Goal: Find specific page/section: Find specific page/section

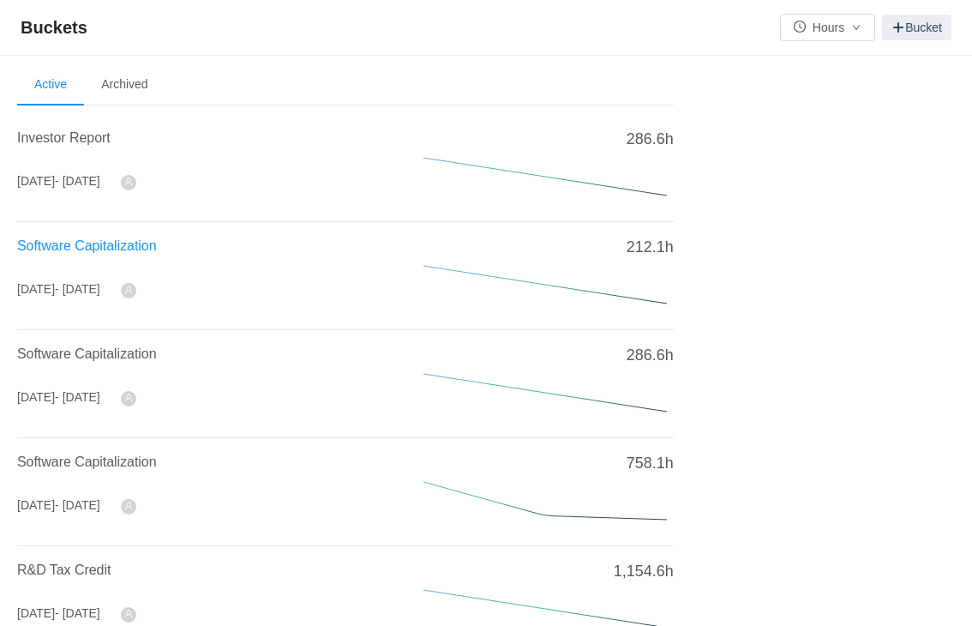
click at [91, 245] on span "Software Capitalization" at bounding box center [87, 245] width 140 height 15
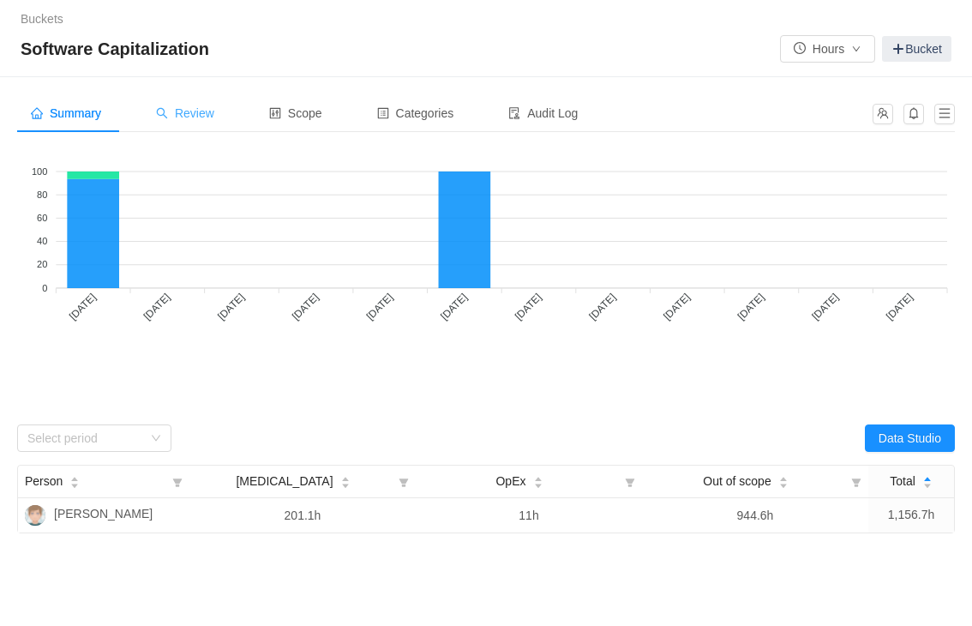
click at [197, 115] on span "Review" at bounding box center [185, 113] width 58 height 14
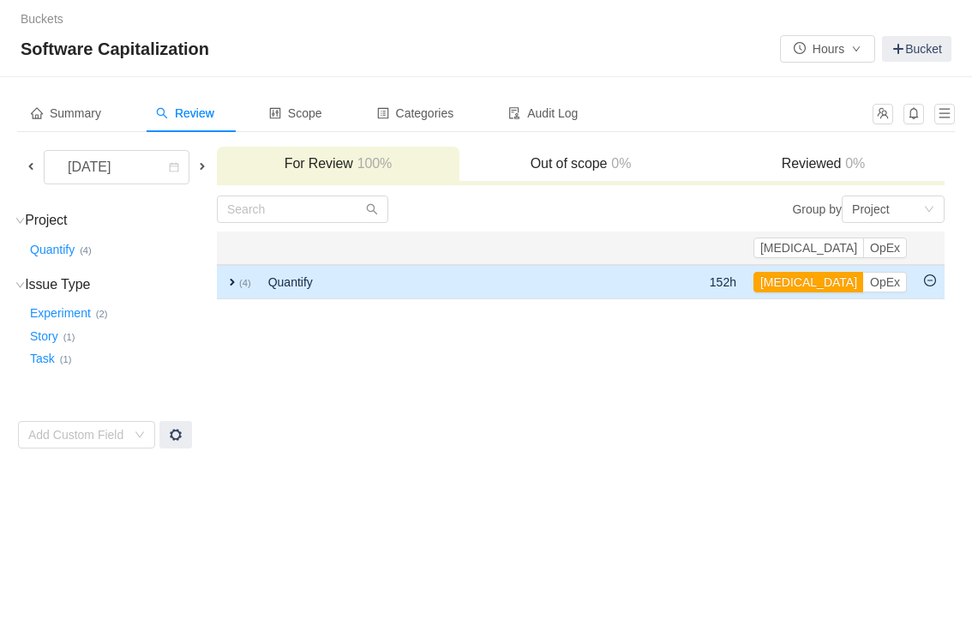
click at [486, 275] on td "Quantify" at bounding box center [432, 282] width 345 height 34
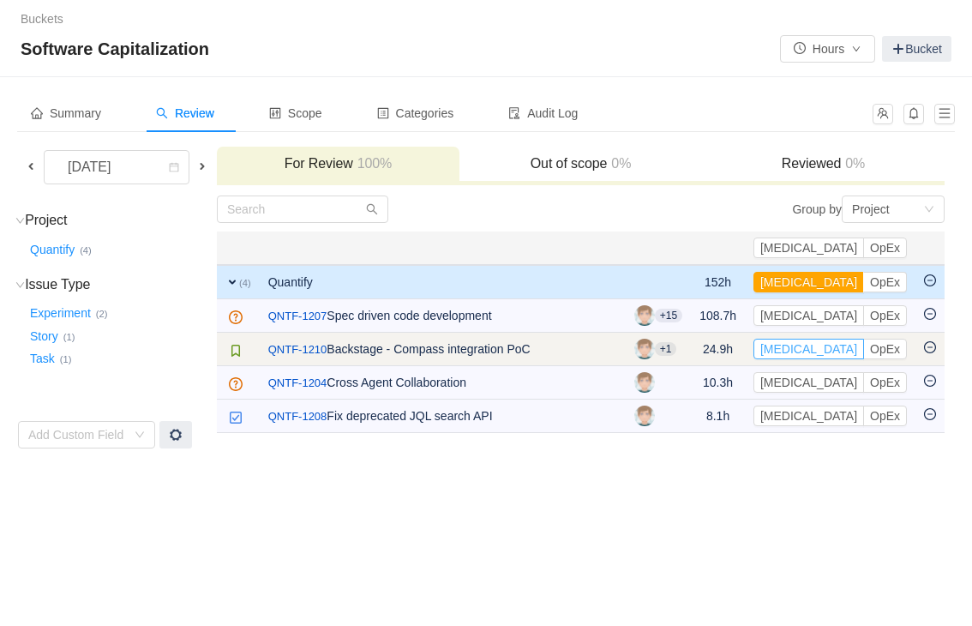
click at [847, 350] on button "[MEDICAL_DATA]" at bounding box center [809, 349] width 111 height 21
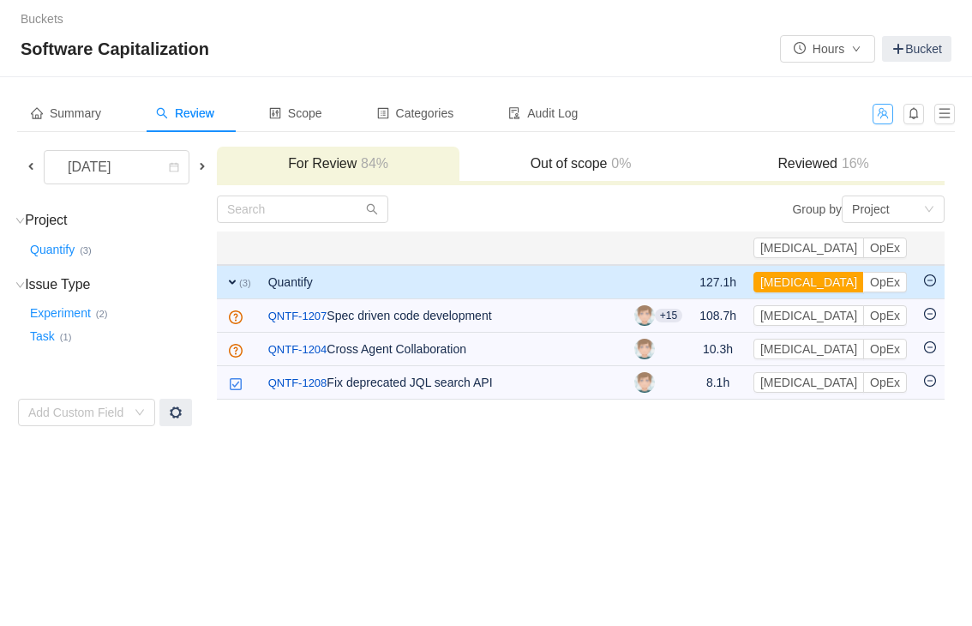
click at [881, 110] on button "button" at bounding box center [883, 114] width 21 height 21
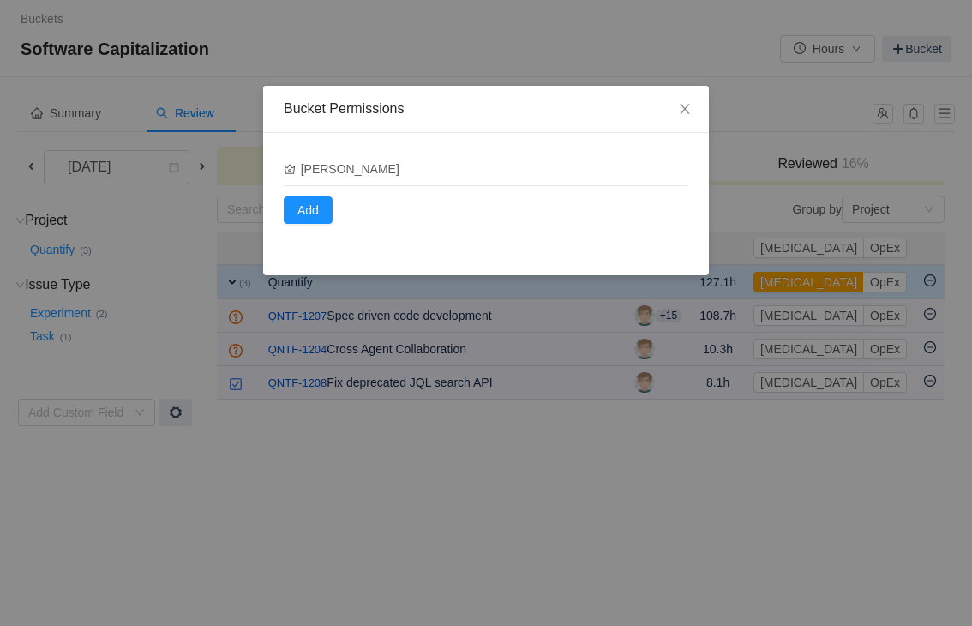
click at [534, 41] on div "Bucket Permissions [PERSON_NAME] Add" at bounding box center [486, 313] width 972 height 626
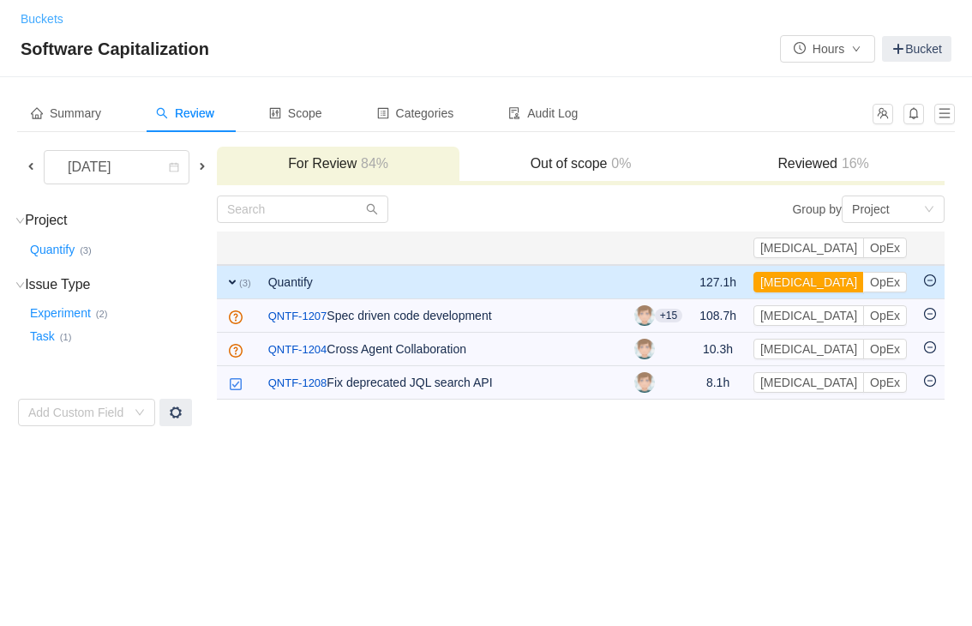
click at [38, 17] on link "Buckets" at bounding box center [42, 19] width 43 height 14
